Goal: Task Accomplishment & Management: Complete application form

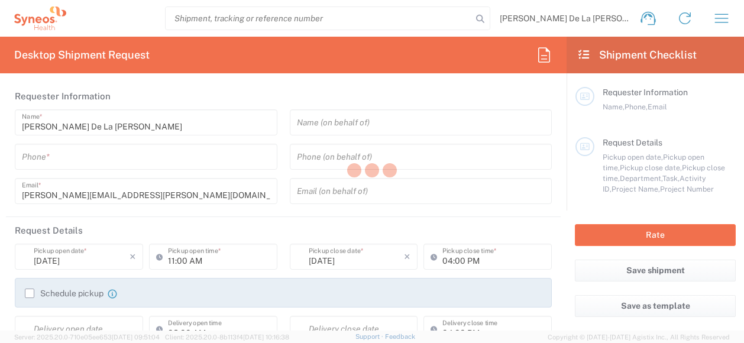
type input "8350"
type input "[US_STATE]"
type input "[GEOGRAPHIC_DATA]"
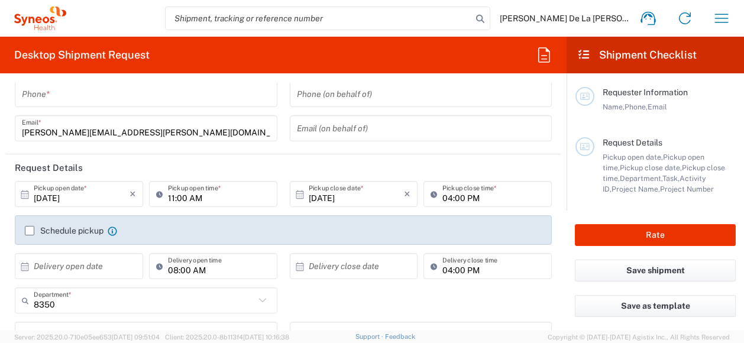
type input "Syneos Health, LLC-[GEOGRAPHIC_DATA] [GEOGRAPHIC_DATA] [GEOGRAPHIC_DATA]"
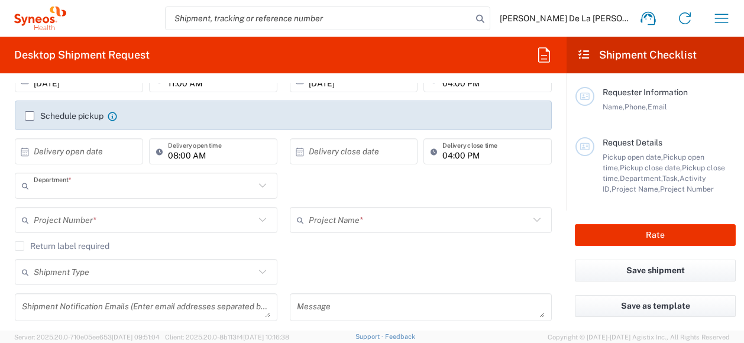
click at [102, 187] on input "text" at bounding box center [144, 186] width 221 height 21
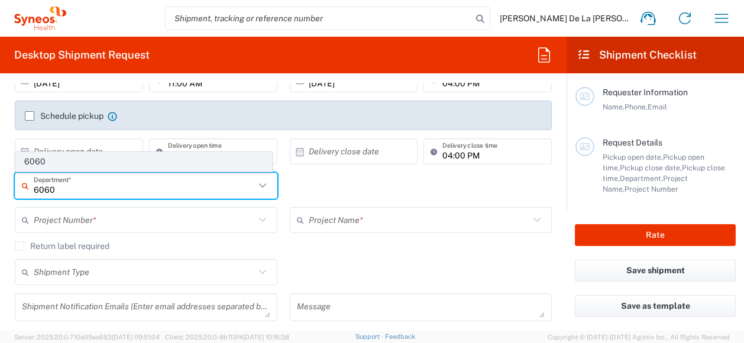
type input "6060"
click at [92, 161] on span "6060" at bounding box center [143, 162] width 255 height 18
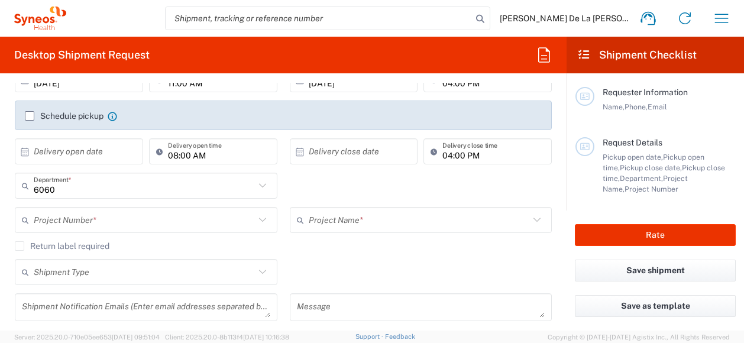
click at [121, 227] on input "text" at bounding box center [144, 220] width 221 height 21
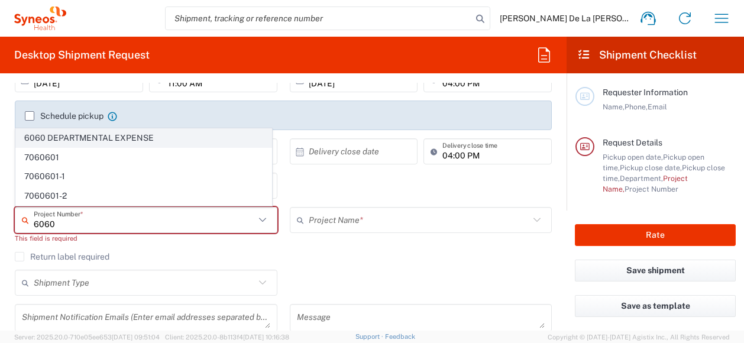
click at [111, 137] on span "6060 DEPARTMENTAL EXPENSE" at bounding box center [143, 138] width 255 height 18
type input "6060 DEPARTMENTAL EXPENSE"
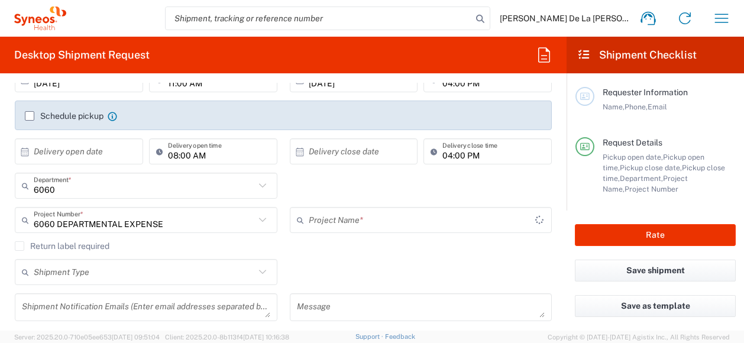
type input "6060 DEPARTMENTAL EXPENSE"
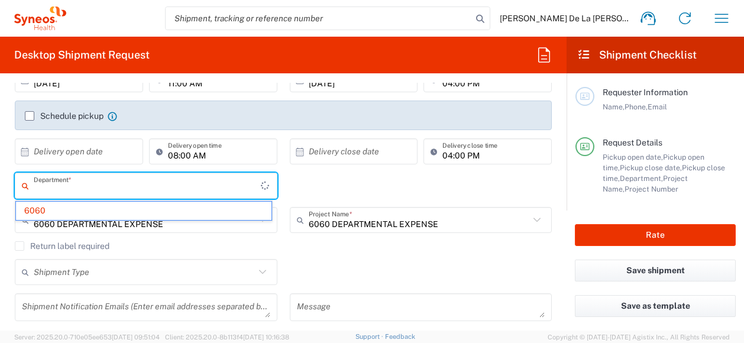
click at [73, 183] on input "text" at bounding box center [147, 186] width 227 height 21
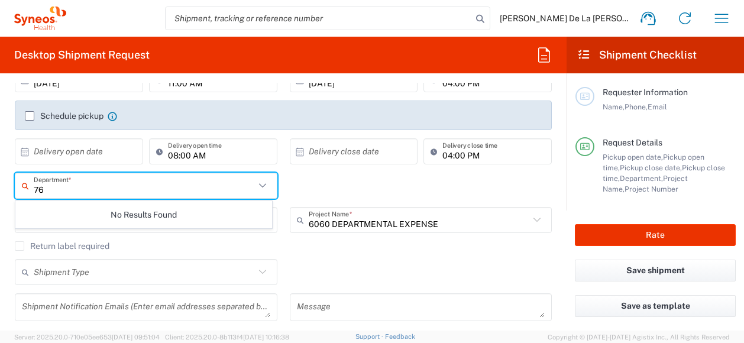
type input "7"
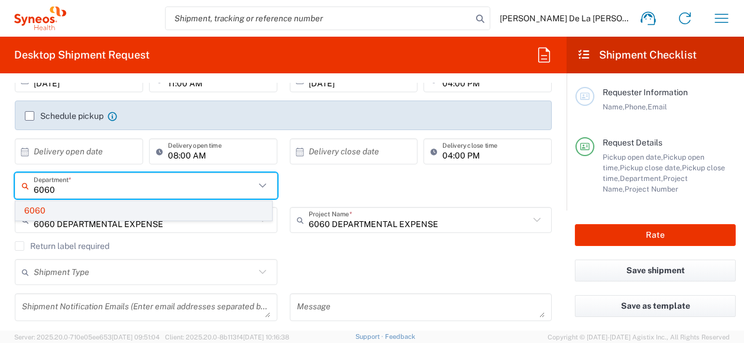
type input "6060"
click at [62, 206] on span "6060" at bounding box center [143, 211] width 255 height 18
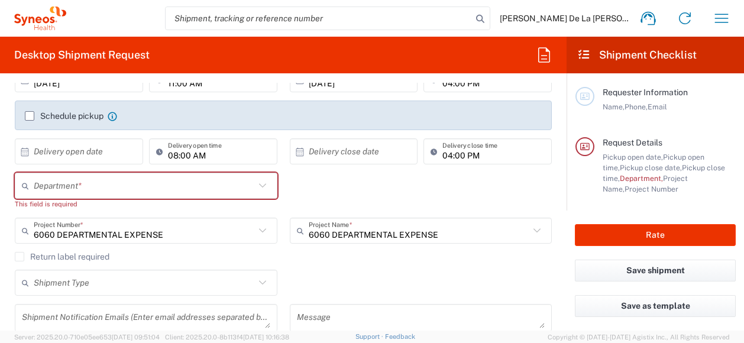
click at [81, 187] on input "text" at bounding box center [144, 186] width 221 height 21
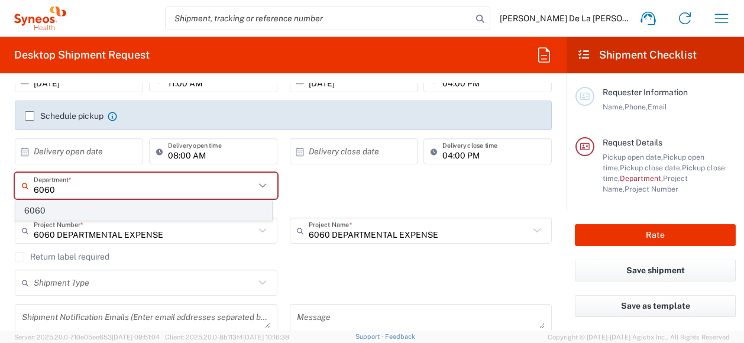
type input "6060"
click at [33, 205] on span "6060" at bounding box center [143, 211] width 255 height 18
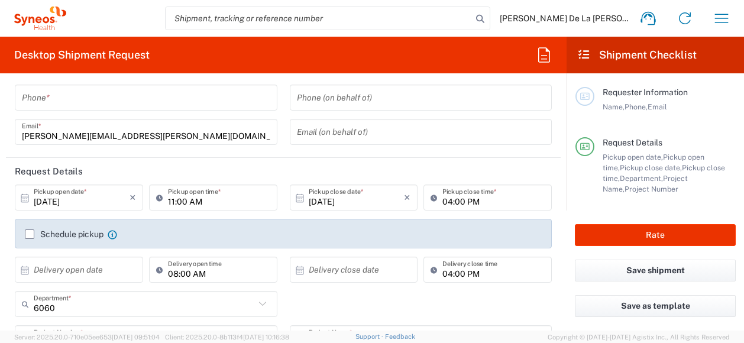
scroll to position [0, 0]
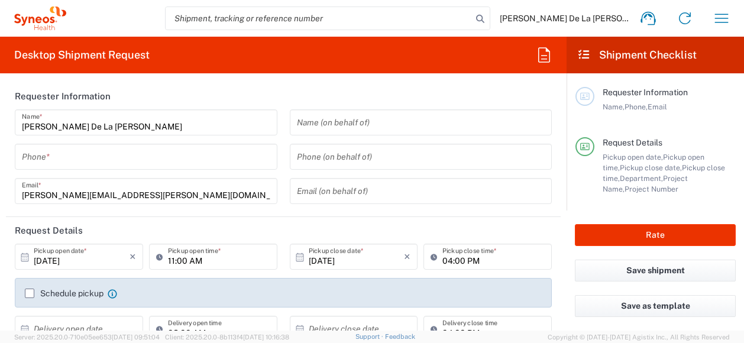
drag, startPoint x: 33, startPoint y: 157, endPoint x: 70, endPoint y: 162, distance: 37.0
click at [33, 157] on input "tel" at bounding box center [146, 157] width 248 height 21
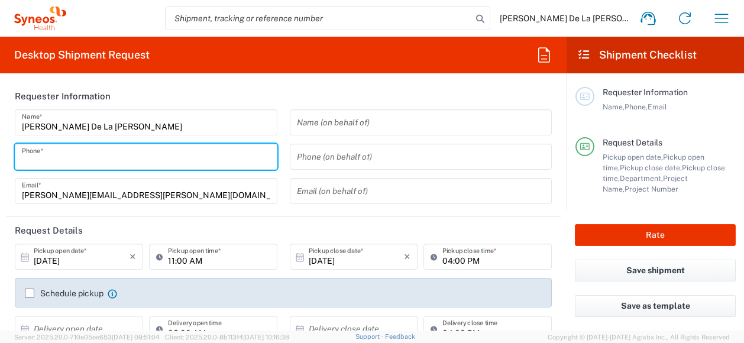
type input "9178374901"
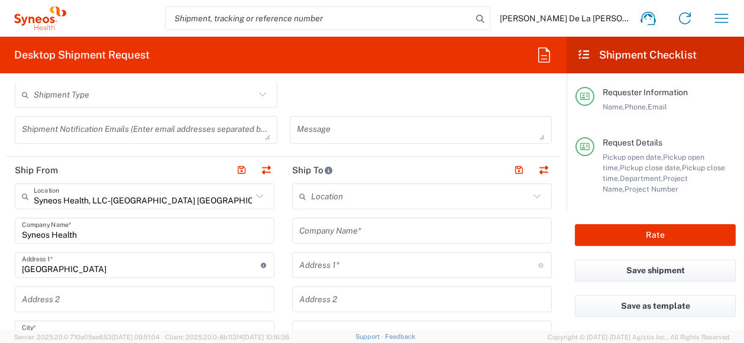
scroll to position [414, 0]
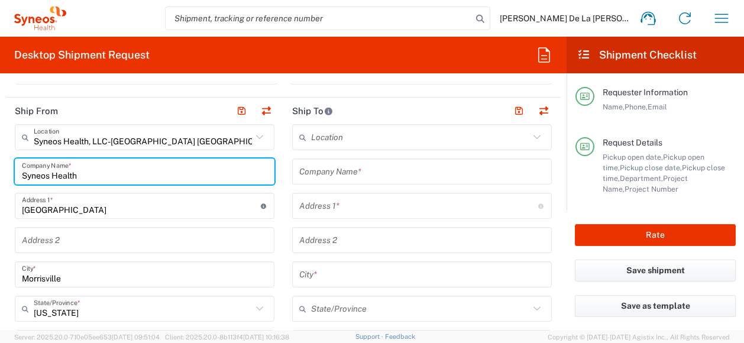
click at [108, 167] on input "Syneos Health" at bounding box center [144, 171] width 245 height 21
type input "Syneos Healt"
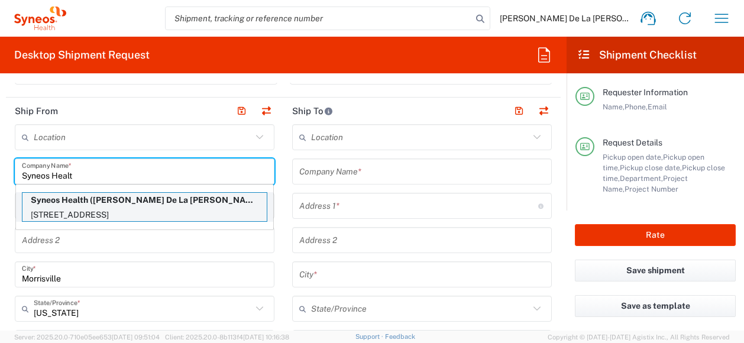
click at [127, 208] on p "[STREET_ADDRESS]" at bounding box center [144, 215] width 244 height 15
type input "Syneos Health"
type input "[STREET_ADDRESS]"
type input "3rd Floor"
type input "Bridgewater"
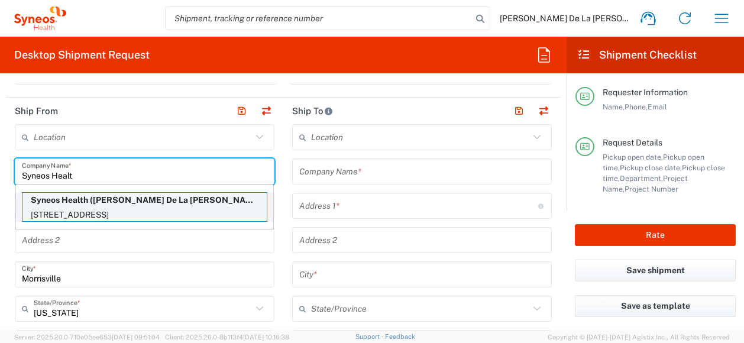
type input "[US_STATE]"
type input "08807"
type input "9178374901"
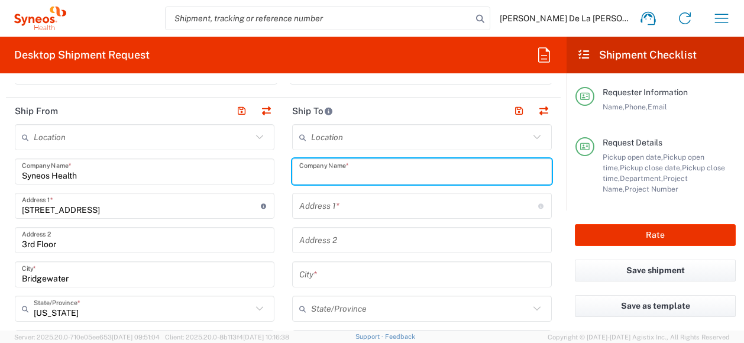
click at [330, 176] on input "text" at bounding box center [421, 171] width 245 height 21
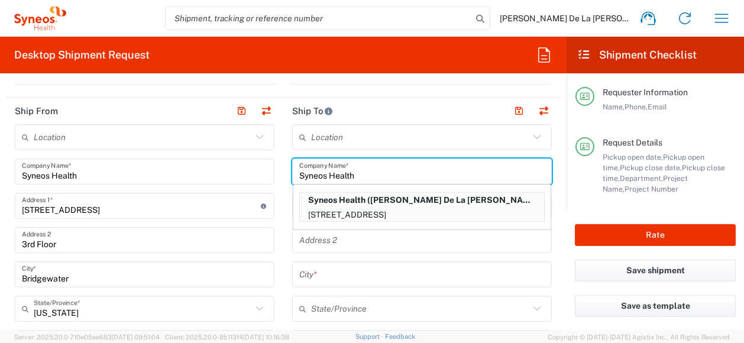
type input "Syneos Health"
drag, startPoint x: 275, startPoint y: 184, endPoint x: 275, endPoint y: 195, distance: 10.7
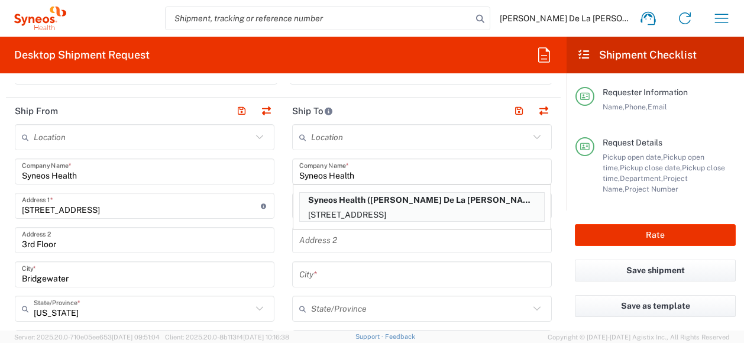
click at [555, 234] on form "Requester Information [PERSON_NAME] De La [PERSON_NAME] Name * [PHONE_NUMBER] P…" at bounding box center [283, 207] width 566 height 248
drag, startPoint x: 530, startPoint y: 236, endPoint x: 467, endPoint y: 232, distance: 62.8
click at [530, 236] on input "text" at bounding box center [421, 240] width 245 height 21
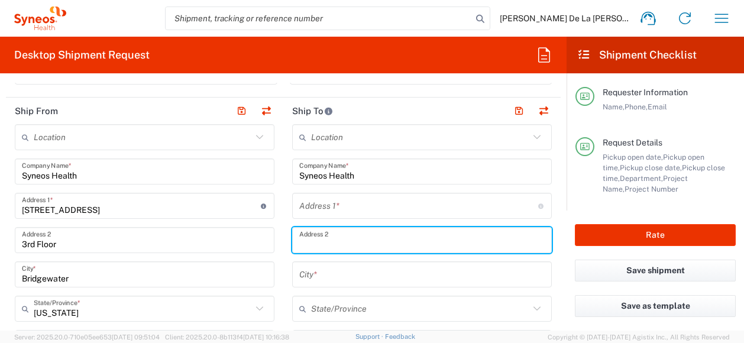
click at [292, 203] on div "Address 1 * For cross streets use street names with '&' or 'and' in between. Fo…" at bounding box center [422, 206] width 260 height 26
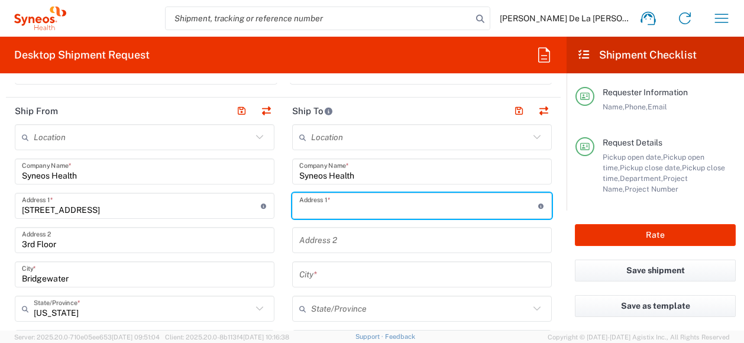
click at [323, 209] on input "text" at bounding box center [418, 206] width 239 height 21
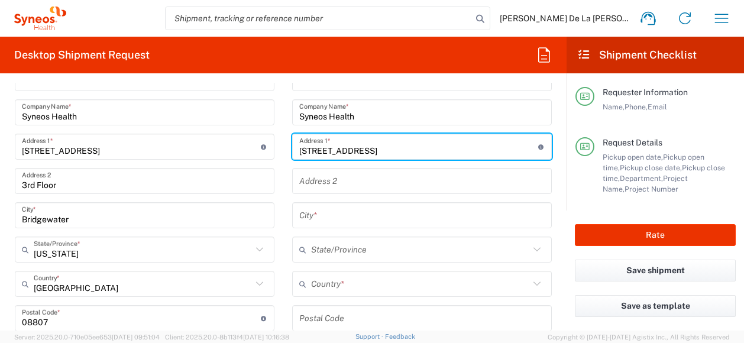
scroll to position [532, 0]
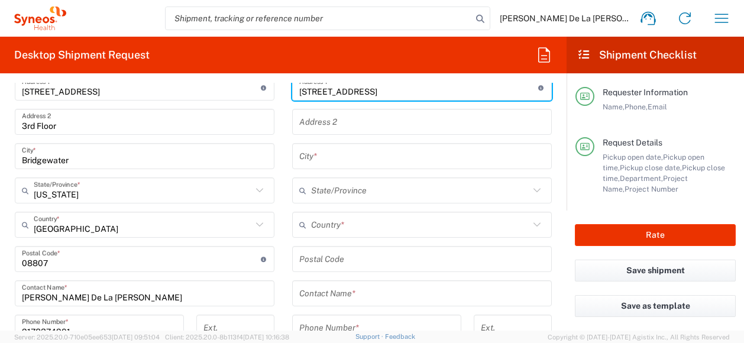
type input "[STREET_ADDRESS]"
click at [478, 224] on input "text" at bounding box center [420, 225] width 218 height 21
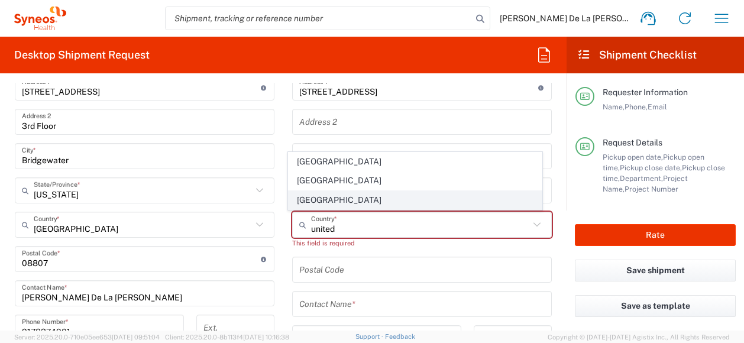
click at [338, 195] on span "[GEOGRAPHIC_DATA]" at bounding box center [414, 200] width 252 height 18
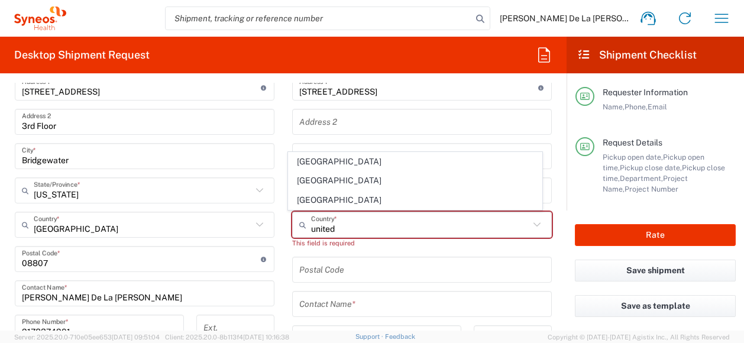
type input "[GEOGRAPHIC_DATA]"
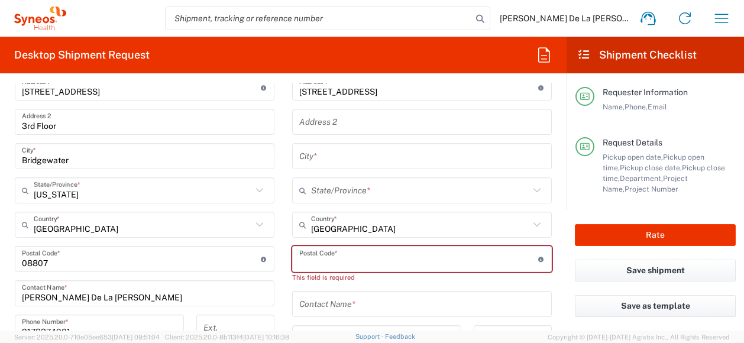
click at [323, 258] on input "undefined" at bounding box center [418, 259] width 239 height 21
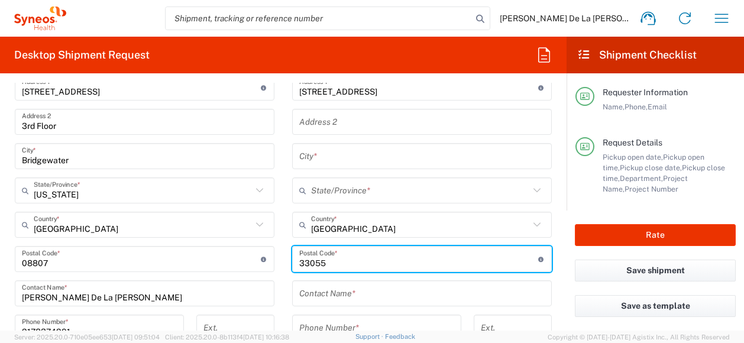
type input "33055"
click at [329, 159] on input "text" at bounding box center [421, 156] width 245 height 21
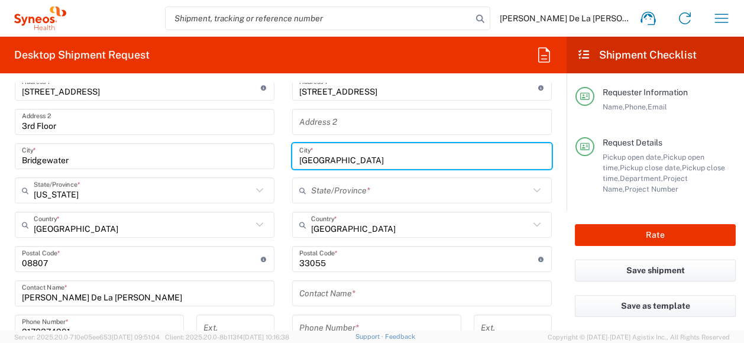
type input "[GEOGRAPHIC_DATA]"
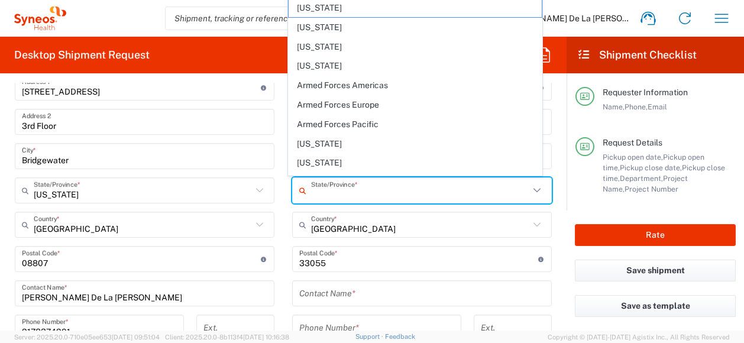
click at [365, 190] on input "text" at bounding box center [420, 190] width 218 height 21
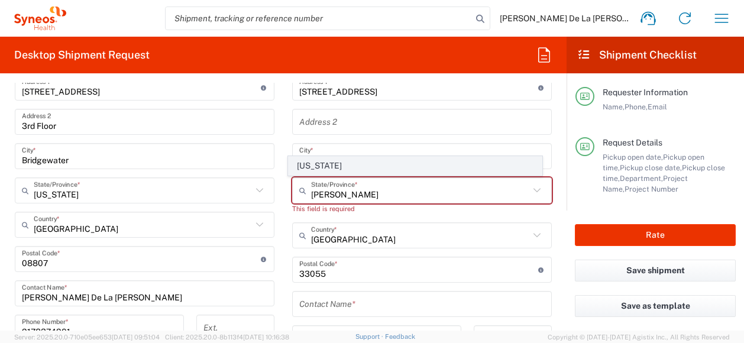
click at [356, 163] on span "[US_STATE]" at bounding box center [414, 166] width 252 height 18
type input "[US_STATE]"
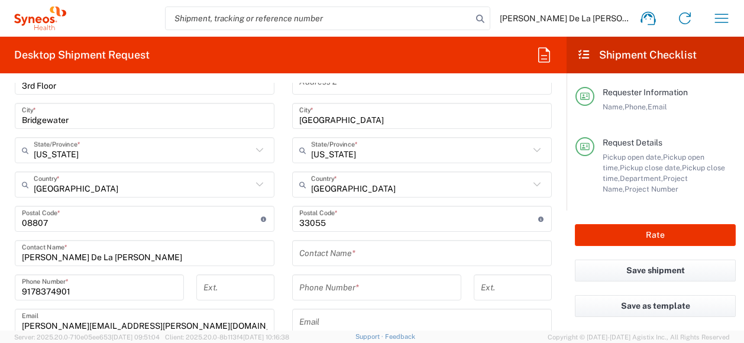
scroll to position [591, 0]
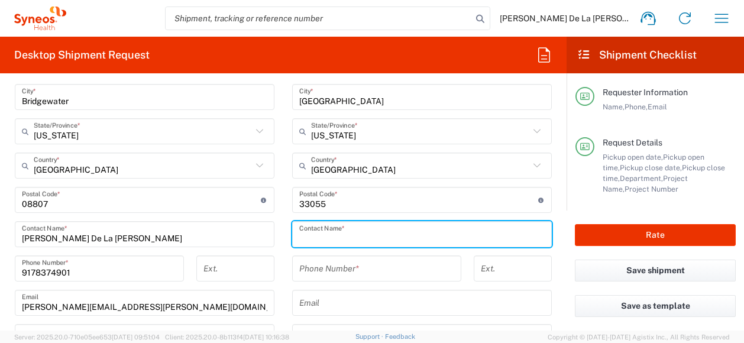
click at [309, 235] on input "text" at bounding box center [421, 234] width 245 height 21
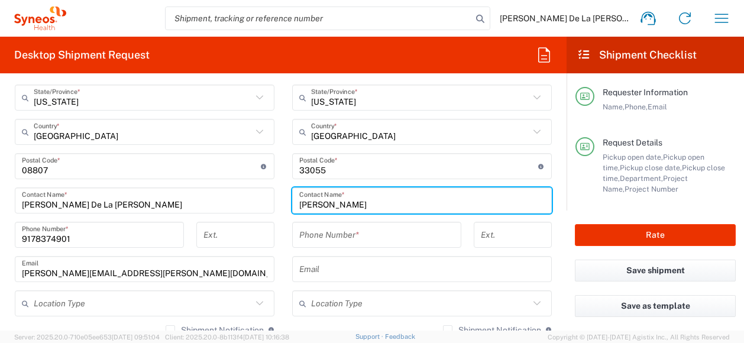
scroll to position [650, 0]
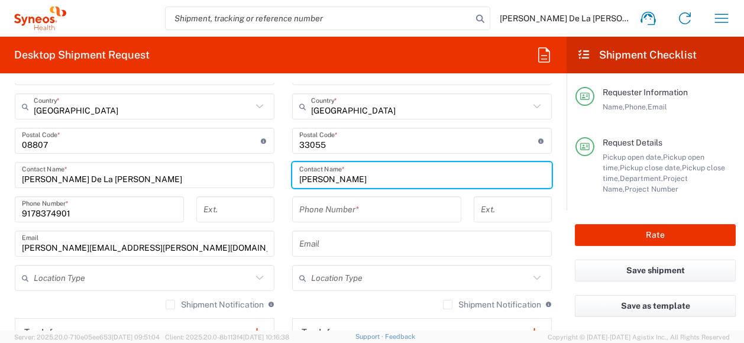
type input "[PERSON_NAME]"
click at [326, 209] on input "tel" at bounding box center [376, 209] width 155 height 21
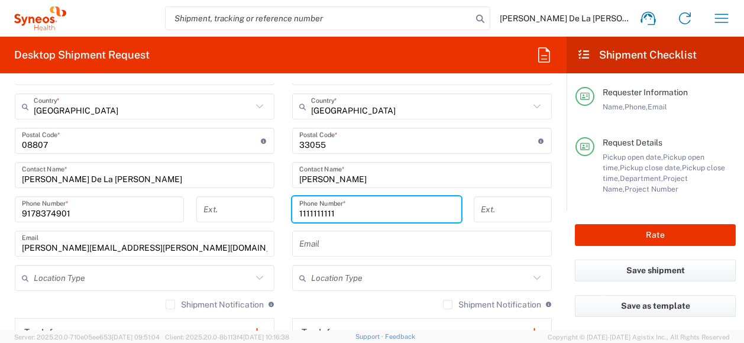
type input "1111111111"
drag, startPoint x: 544, startPoint y: 192, endPoint x: 500, endPoint y: 231, distance: 59.0
click at [544, 192] on main "Location [PERSON_NAME] LLC-[GEOGRAPHIC_DATA] [GEOGRAPHIC_DATA] [GEOGRAPHIC_DATA…" at bounding box center [421, 136] width 277 height 497
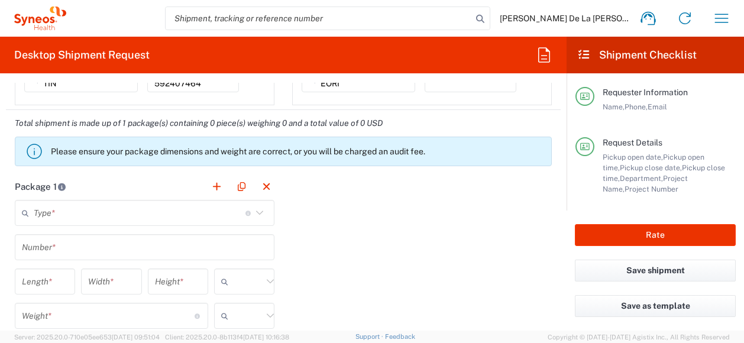
scroll to position [946, 0]
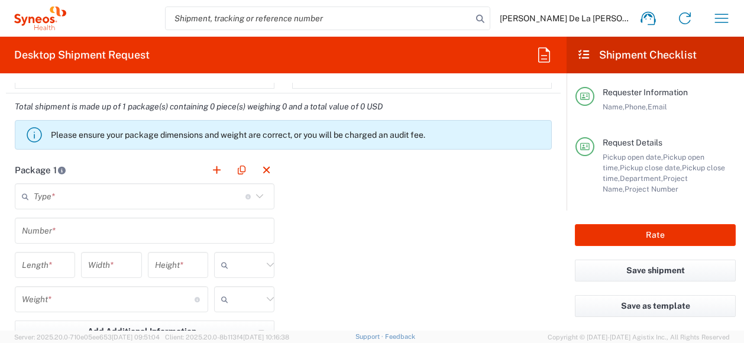
click at [258, 192] on icon at bounding box center [259, 196] width 15 height 15
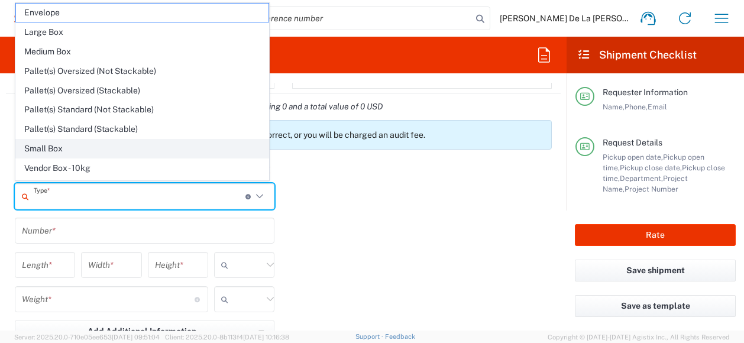
click at [62, 140] on span "Small Box" at bounding box center [142, 149] width 252 height 18
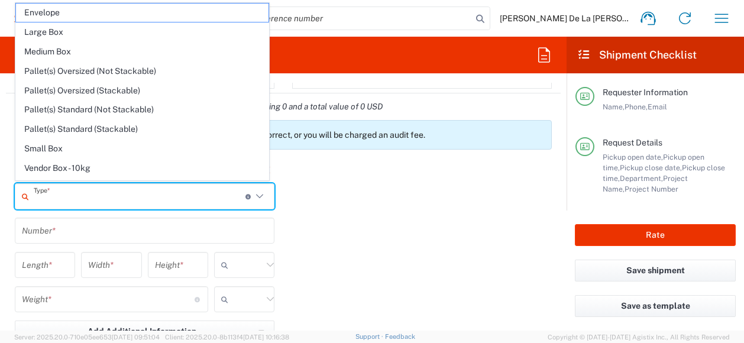
type input "Small Box"
type input "12.25"
type input "11"
type input "1.5"
type input "in"
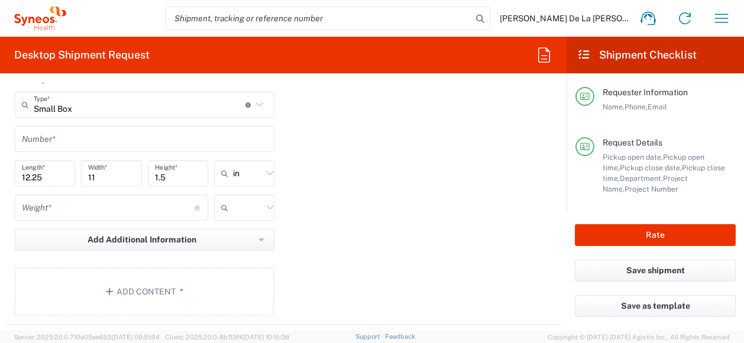
scroll to position [1064, 0]
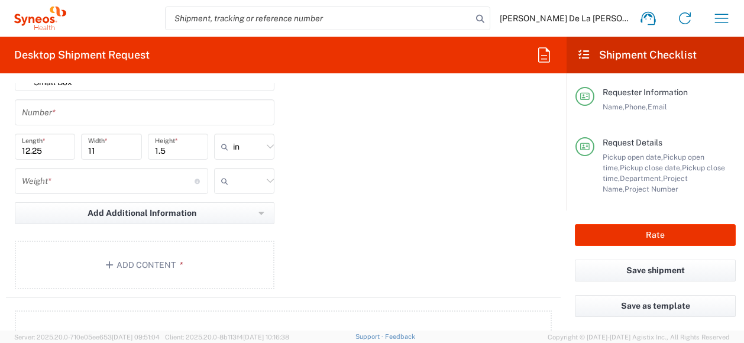
click at [262, 177] on icon at bounding box center [269, 180] width 15 height 15
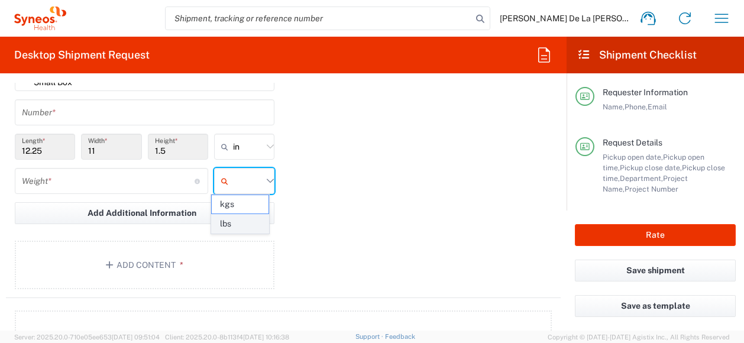
click at [238, 218] on span "lbs" at bounding box center [240, 224] width 57 height 18
type input "lbs"
click at [127, 260] on button "Add Content *" at bounding box center [145, 265] width 260 height 48
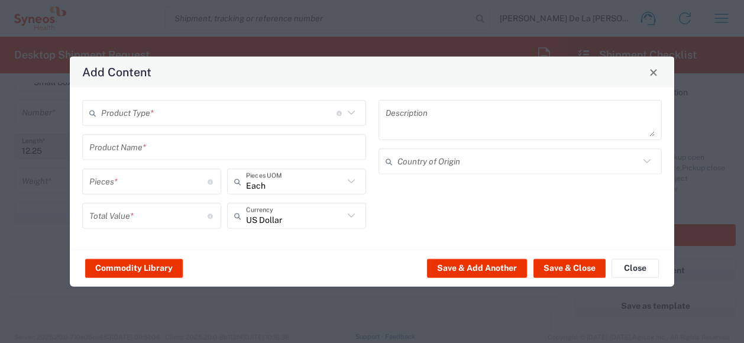
click at [271, 107] on input "text" at bounding box center [218, 112] width 235 height 21
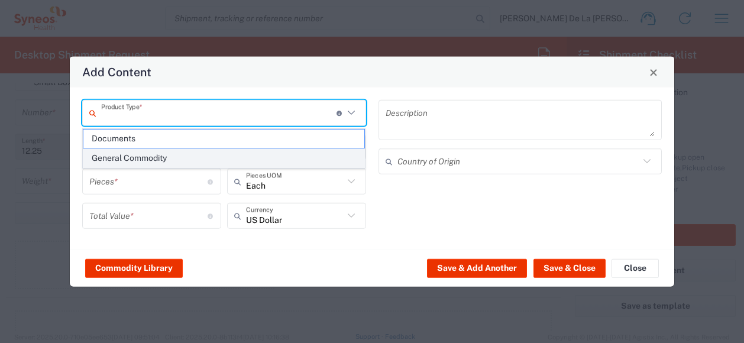
click at [210, 153] on span "General Commodity" at bounding box center [223, 158] width 281 height 18
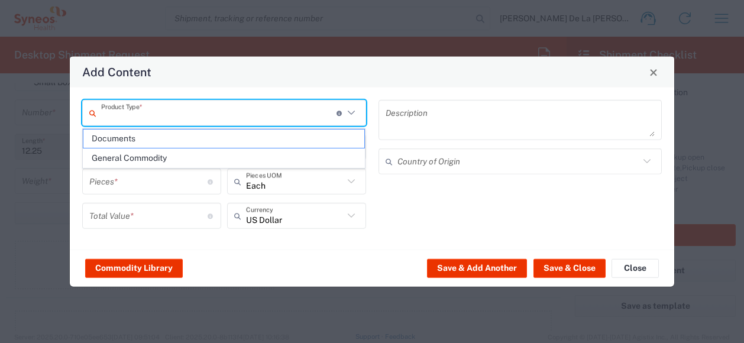
type input "General Commodity"
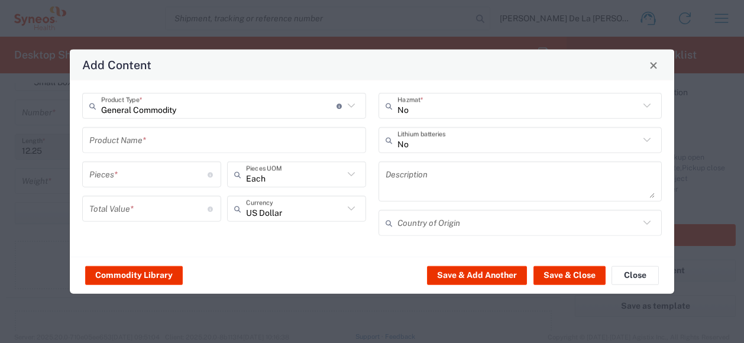
click at [167, 142] on input "text" at bounding box center [224, 139] width 270 height 21
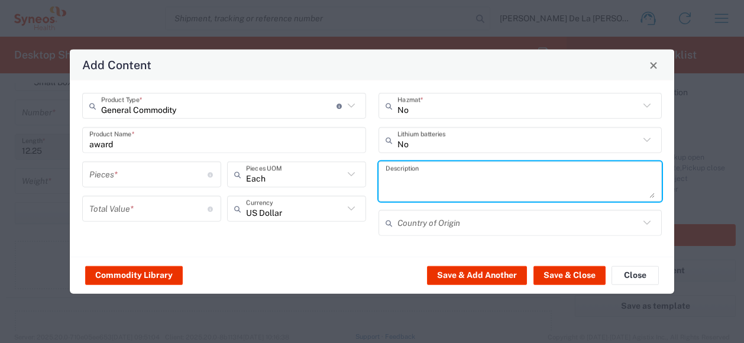
click at [482, 173] on textarea at bounding box center [520, 181] width 270 height 33
drag, startPoint x: 576, startPoint y: 169, endPoint x: 634, endPoint y: 173, distance: 58.0
click at [577, 169] on textarea at bounding box center [520, 181] width 270 height 33
click at [640, 215] on icon at bounding box center [646, 222] width 15 height 15
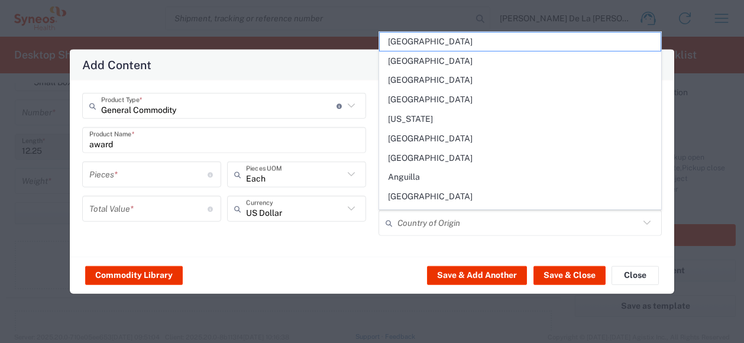
click at [640, 223] on icon at bounding box center [646, 222] width 15 height 15
click at [287, 251] on div "General Commodity Product Type * Document: Paper document generated internally …" at bounding box center [372, 168] width 604 height 176
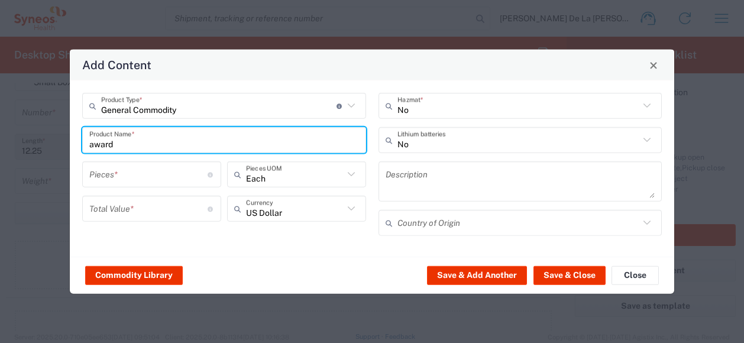
drag, startPoint x: 137, startPoint y: 144, endPoint x: 50, endPoint y: 145, distance: 86.9
click at [50, 145] on div "Add Content General Commodity Product Type * Document: Paper document generated…" at bounding box center [372, 171] width 744 height 343
type input "s"
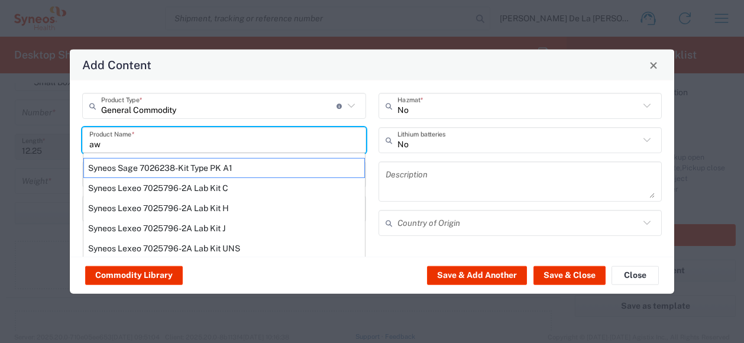
type input "a"
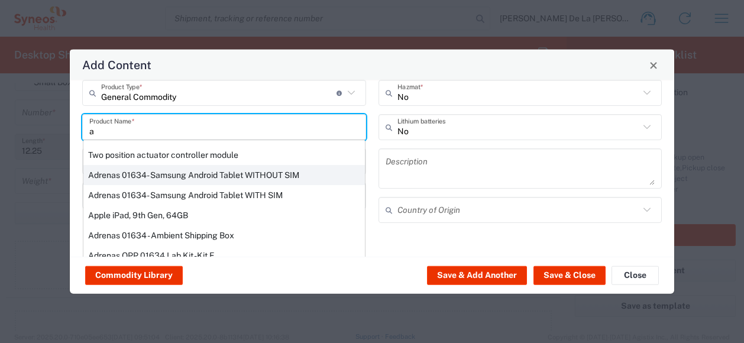
scroll to position [0, 0]
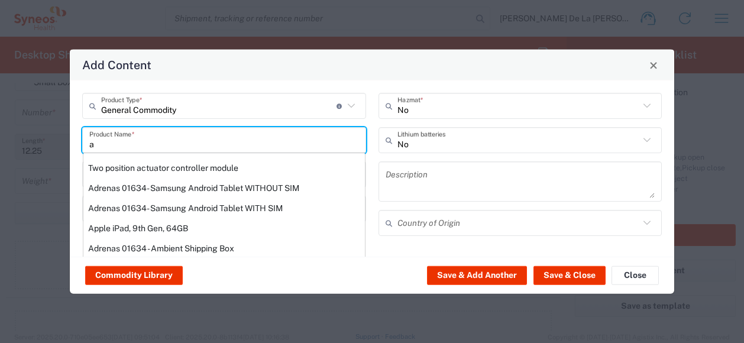
drag, startPoint x: 77, startPoint y: 144, endPoint x: 57, endPoint y: 144, distance: 19.5
click at [57, 144] on div "Add Content General Commodity Product Type * Document: Paper document generated…" at bounding box center [372, 171] width 744 height 343
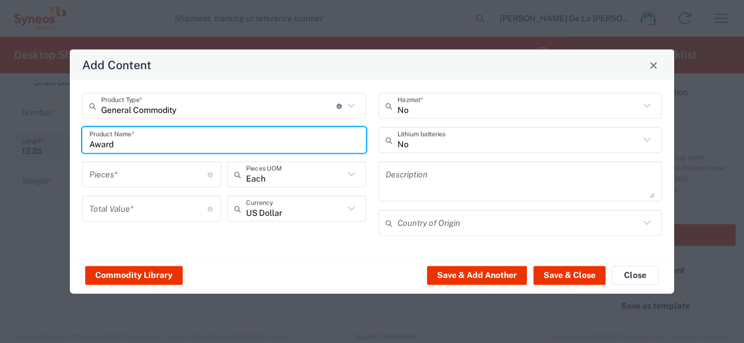
type input "Award"
click at [173, 178] on input "number" at bounding box center [148, 174] width 118 height 21
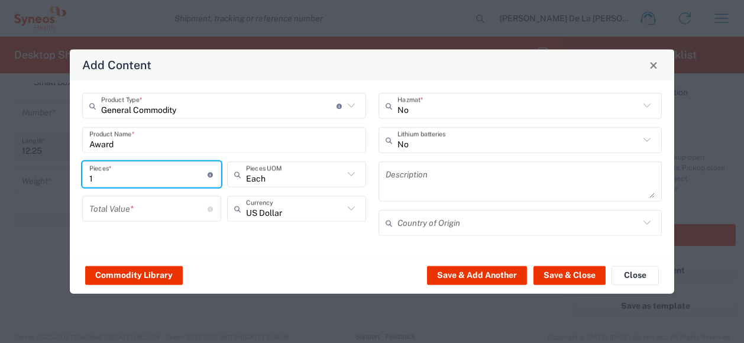
type input "1"
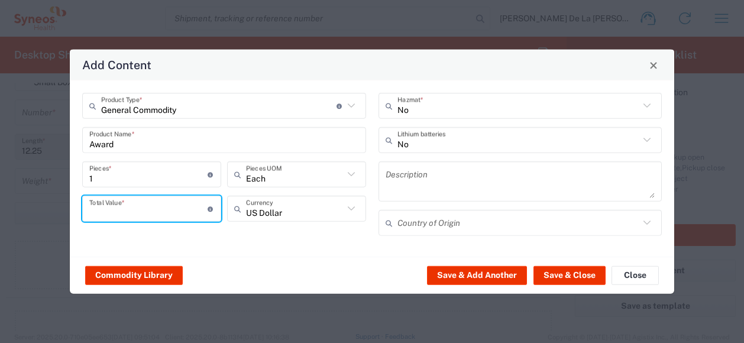
click at [156, 216] on input "number" at bounding box center [148, 208] width 118 height 21
type input "1"
click at [309, 254] on div "General Commodity Product Type * Document: Paper document generated internally …" at bounding box center [372, 168] width 604 height 176
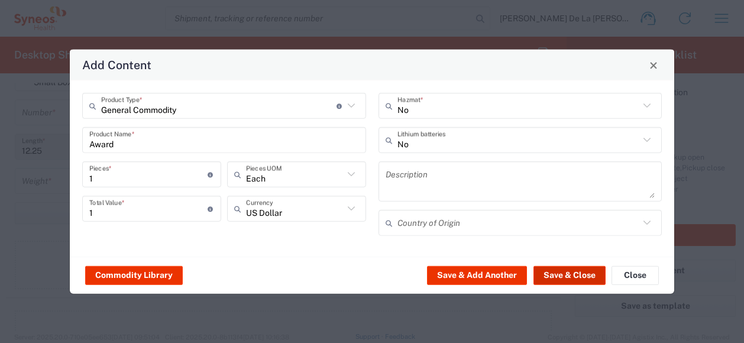
click at [602, 274] on button "Save & Close" at bounding box center [569, 274] width 72 height 19
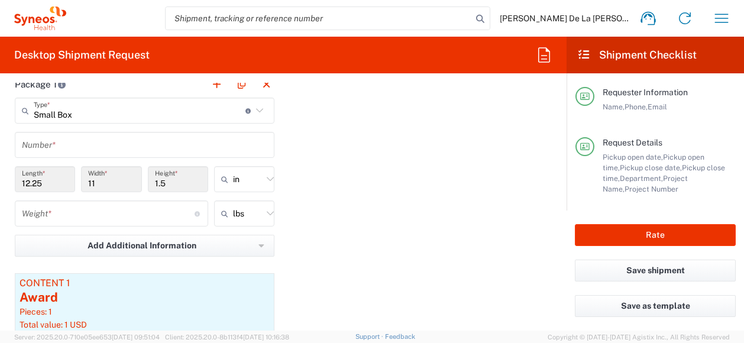
scroll to position [1005, 0]
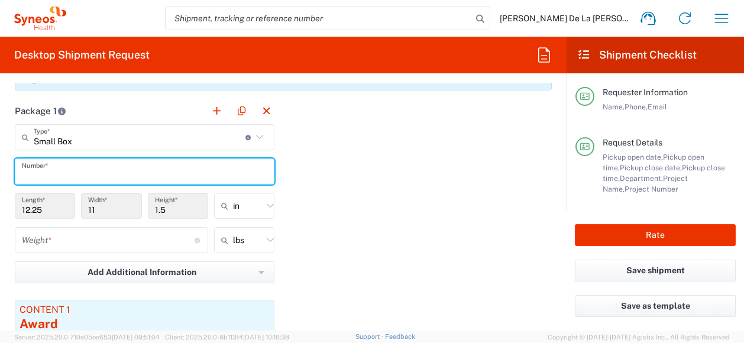
click at [127, 169] on input "text" at bounding box center [144, 171] width 245 height 21
type input "1"
click at [114, 205] on input "11" at bounding box center [111, 206] width 46 height 21
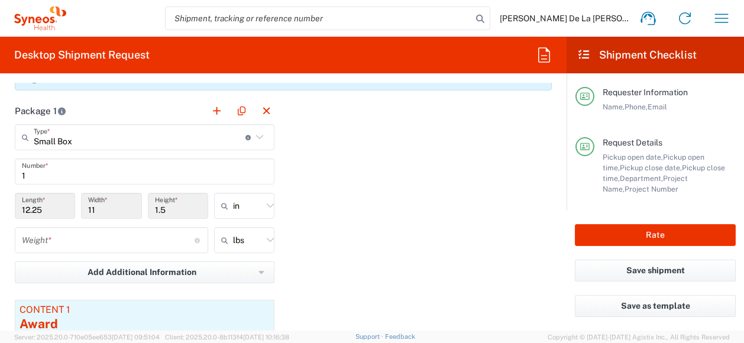
click at [111, 206] on input "11" at bounding box center [111, 206] width 46 height 21
click at [261, 138] on icon at bounding box center [259, 136] width 15 height 15
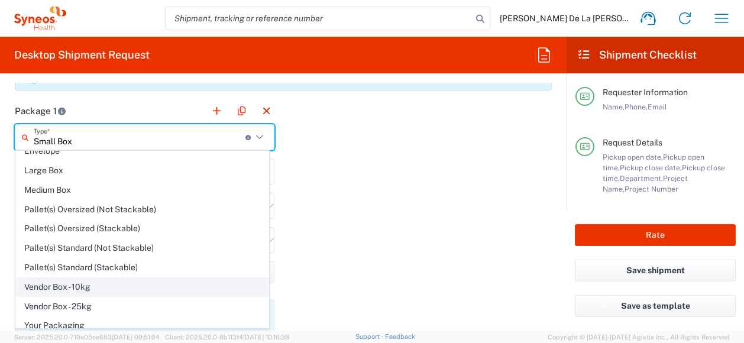
scroll to position [31, 0]
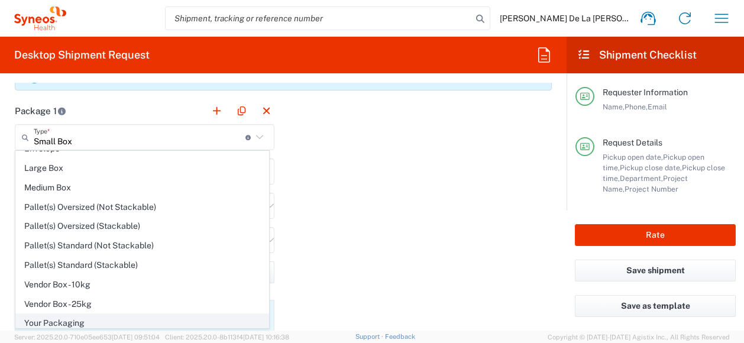
click at [116, 315] on span "Your Packaging" at bounding box center [142, 323] width 252 height 18
type input "Your Packaging"
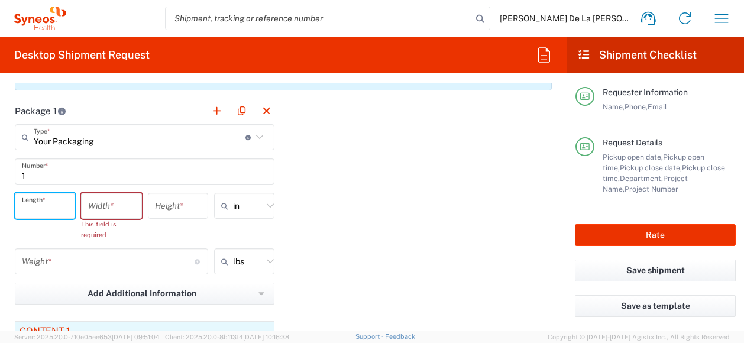
click at [61, 211] on input "number" at bounding box center [45, 206] width 46 height 21
type input "12"
click at [115, 205] on input "number" at bounding box center [111, 206] width 46 height 21
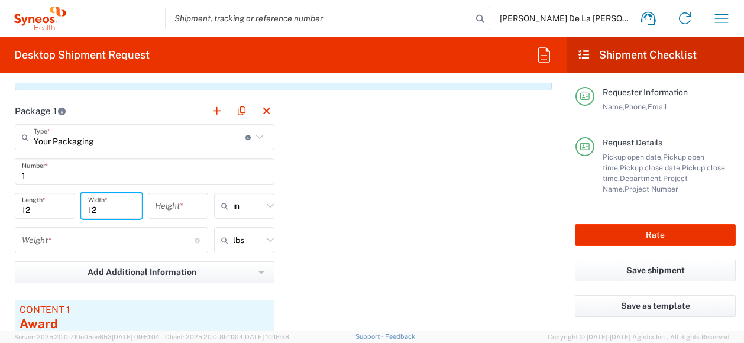
type input "12"
click at [184, 210] on input "number" at bounding box center [178, 206] width 46 height 21
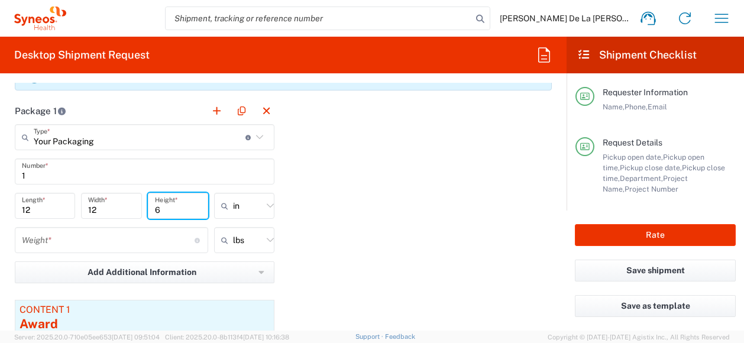
type input "6"
click at [94, 245] on input "number" at bounding box center [108, 240] width 173 height 21
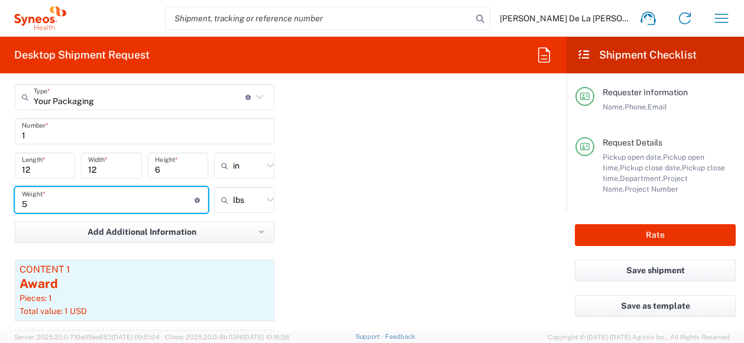
scroll to position [1064, 0]
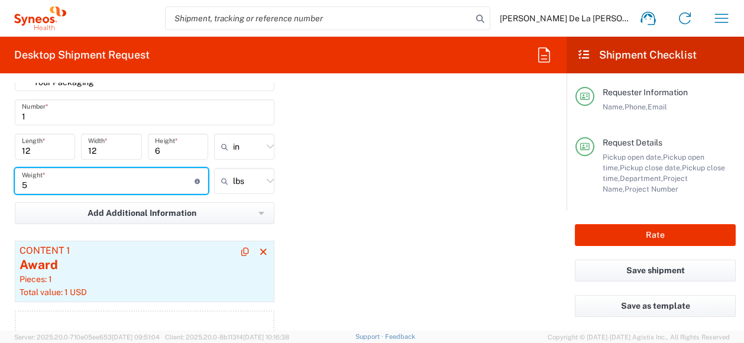
type input "5"
click at [218, 261] on div "Award" at bounding box center [145, 265] width 250 height 18
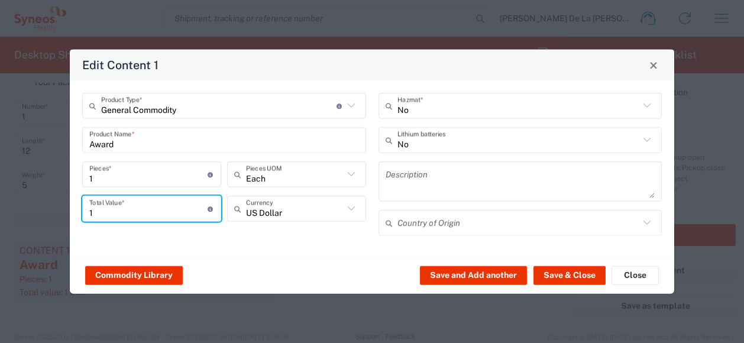
click at [122, 212] on input "1" at bounding box center [148, 208] width 118 height 21
type input "40"
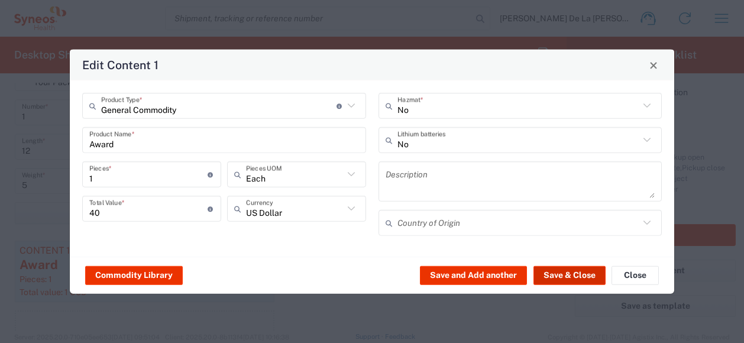
click at [588, 277] on button "Save & Close" at bounding box center [569, 274] width 72 height 19
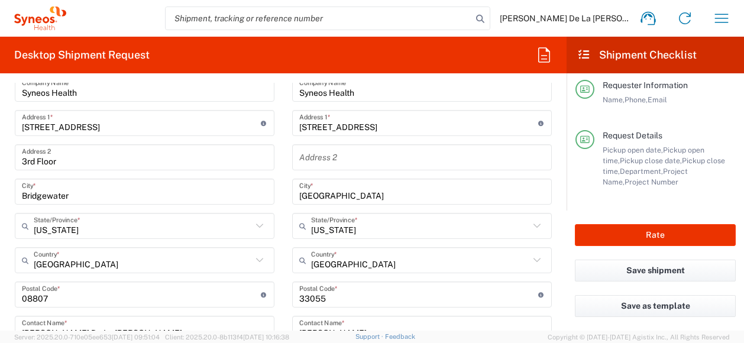
scroll to position [532, 0]
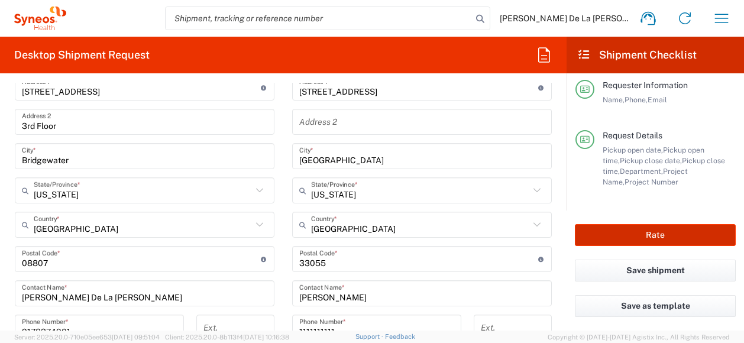
click at [649, 231] on button "Rate" at bounding box center [655, 235] width 161 height 22
type input "6060 DEPARTMENTAL EXPENSE"
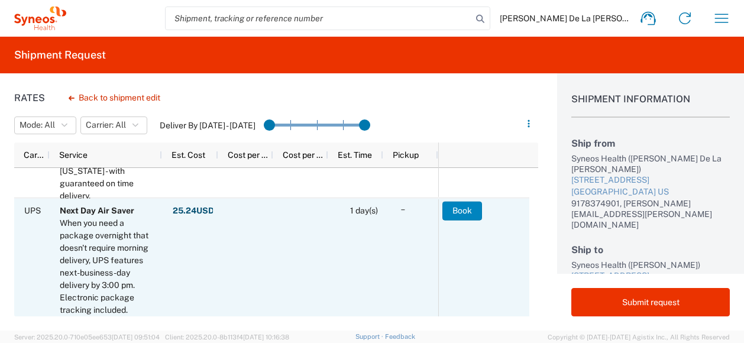
click at [463, 206] on button "Book" at bounding box center [462, 210] width 40 height 19
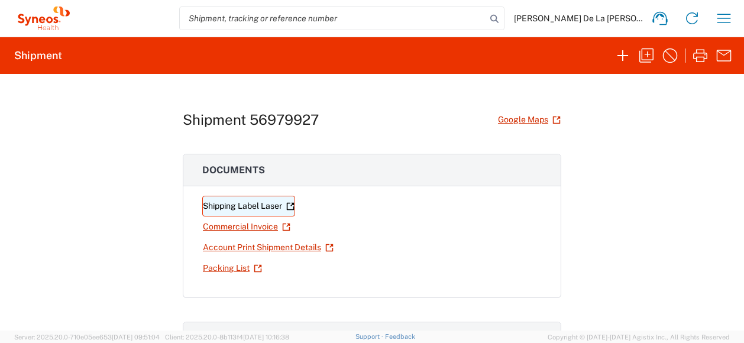
click at [263, 204] on link "Shipping Label Laser" at bounding box center [248, 206] width 93 height 21
